Goal: Information Seeking & Learning: Check status

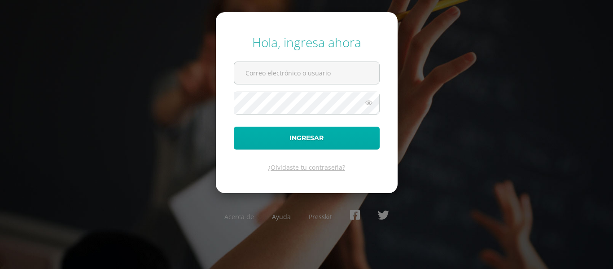
type input "[EMAIL_ADDRESS][DOMAIN_NAME]"
click at [327, 144] on button "Ingresar" at bounding box center [307, 138] width 146 height 23
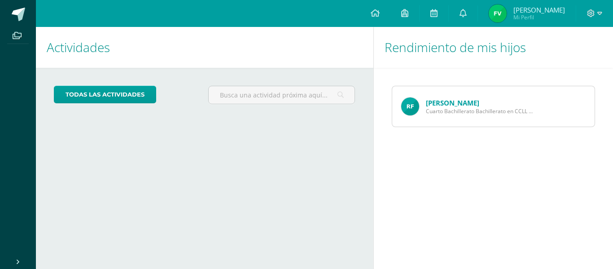
click at [479, 110] on span "Cuarto Bachillerato Bachillerato en CCLL con Orientación en Diseño Gráfico" at bounding box center [480, 111] width 108 height 8
click at [464, 105] on link "Rosaura Flores" at bounding box center [452, 102] width 53 height 9
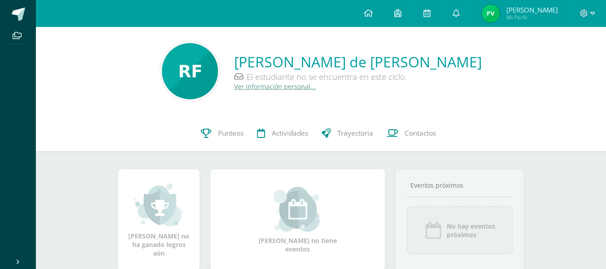
click at [285, 87] on link "Ver información personal..." at bounding box center [275, 86] width 82 height 9
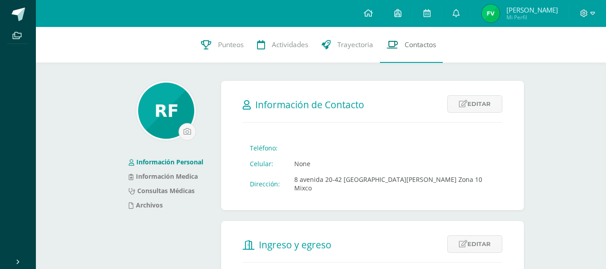
click at [415, 43] on span "Contactos" at bounding box center [420, 44] width 31 height 9
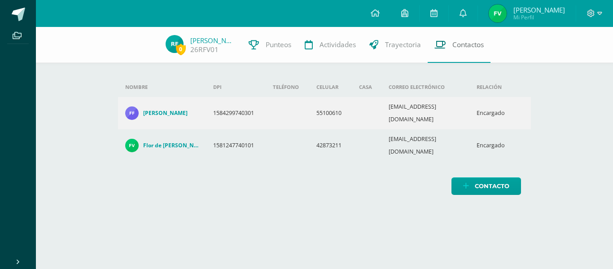
click at [458, 40] on span "Contactos" at bounding box center [467, 44] width 31 height 9
click at [411, 41] on span "Trayectoria" at bounding box center [403, 44] width 36 height 9
click at [381, 42] on link "Trayectoria" at bounding box center [395, 45] width 65 height 36
click at [270, 42] on span "Punteos" at bounding box center [279, 44] width 26 height 9
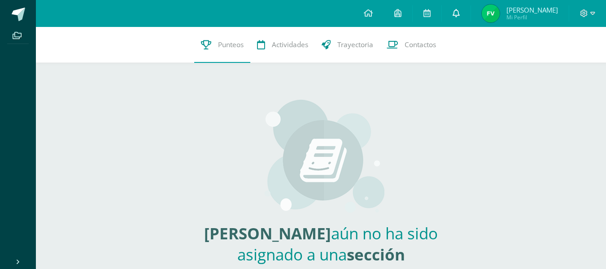
click at [460, 9] on icon at bounding box center [456, 13] width 7 height 8
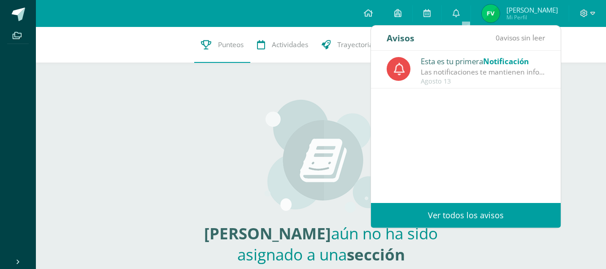
click at [449, 69] on div "Las notificaciones te mantienen informado todo el tiempo ¡para que nunca te pie…" at bounding box center [483, 72] width 125 height 10
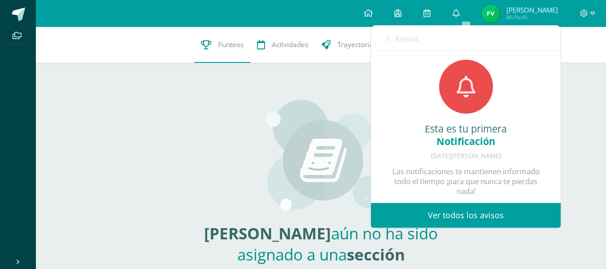
scroll to position [12, 0]
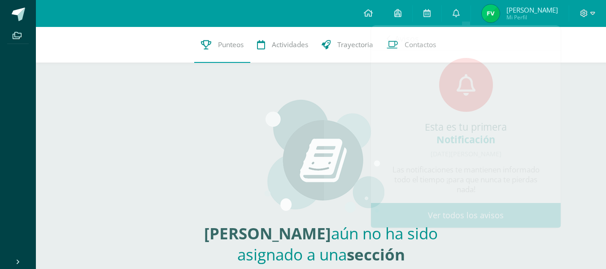
click at [572, 127] on div "0 Rosaura Flores 26RFV01 Punteos Actividades Trayectoria Contactos Rosaura Flor…" at bounding box center [321, 182] width 570 height 311
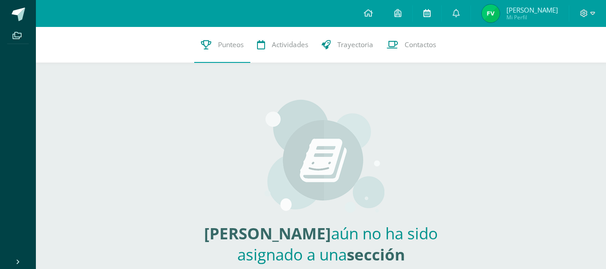
click at [431, 12] on icon at bounding box center [427, 13] width 7 height 8
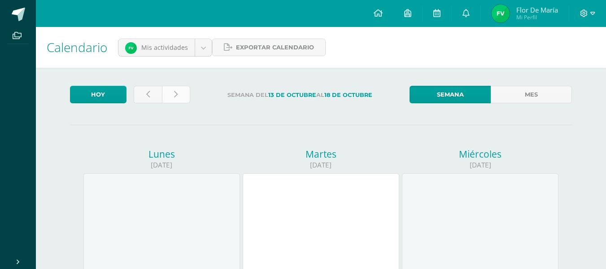
click at [174, 92] on icon at bounding box center [176, 95] width 4 height 8
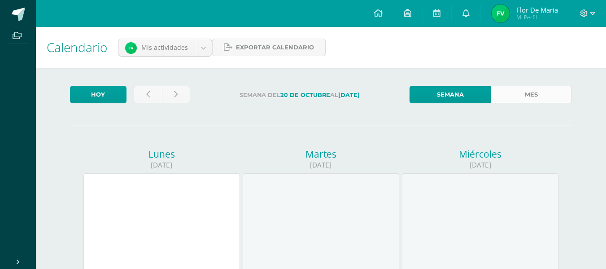
click at [529, 93] on link "Mes" at bounding box center [531, 95] width 81 height 18
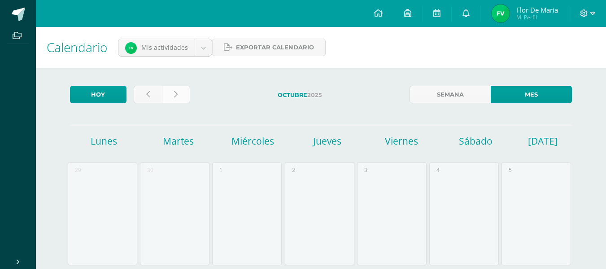
click at [176, 98] on icon at bounding box center [176, 95] width 4 height 8
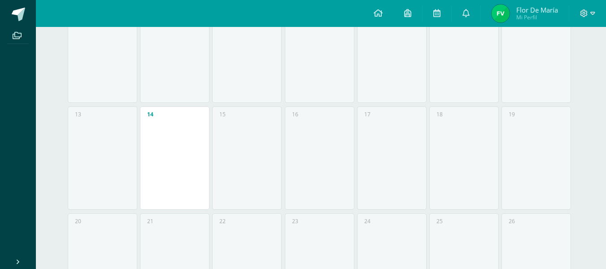
scroll to position [404, 0]
